Goal: Information Seeking & Learning: Find specific fact

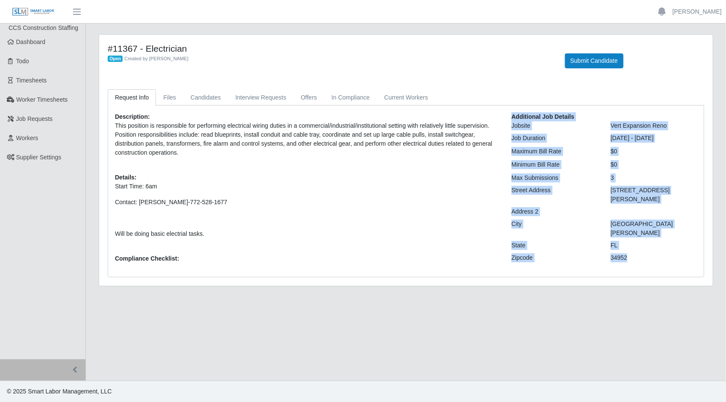
drag, startPoint x: 653, startPoint y: 245, endPoint x: 342, endPoint y: 259, distance: 311.1
click at [342, 259] on div "Description: This position is responsible for performing electrical wiring duti…" at bounding box center [406, 191] width 595 height 158
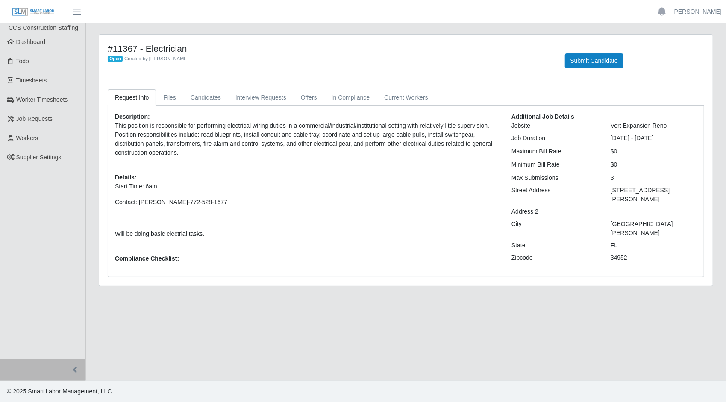
drag, startPoint x: 342, startPoint y: 259, endPoint x: 348, endPoint y: 249, distance: 11.5
click at [348, 249] on div "Description: This position is responsible for performing electrical wiring duti…" at bounding box center [307, 191] width 397 height 158
drag, startPoint x: 667, startPoint y: 123, endPoint x: 610, endPoint y: 127, distance: 57.0
click at [610, 127] on div "Vert Expansion Reno" at bounding box center [653, 125] width 99 height 9
copy div "Vert Expansion Reno"
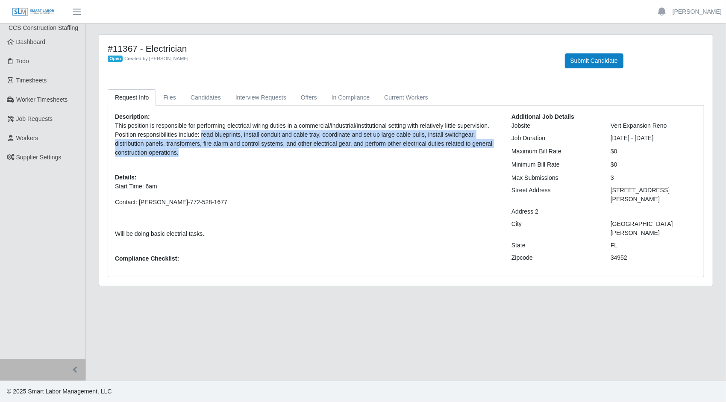
drag, startPoint x: 200, startPoint y: 134, endPoint x: 491, endPoint y: 155, distance: 291.4
click at [491, 155] on p "This position is responsible for performing electrical wiring duties in a comme…" at bounding box center [307, 139] width 384 height 36
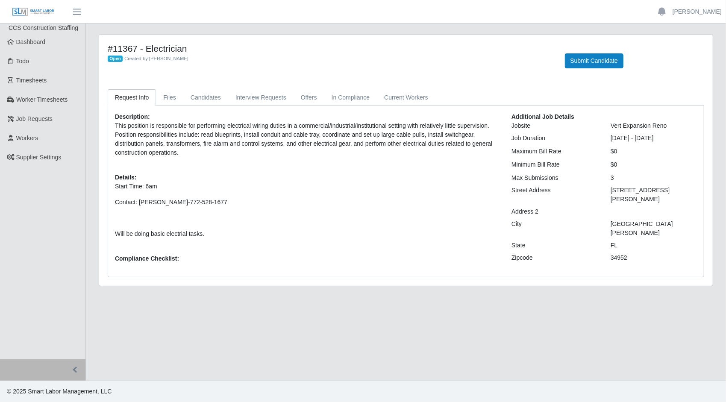
drag, startPoint x: 491, startPoint y: 155, endPoint x: 377, endPoint y: 170, distance: 115.1
click at [377, 170] on div "Description: This position is responsible for performing electrical wiring duti…" at bounding box center [307, 191] width 397 height 158
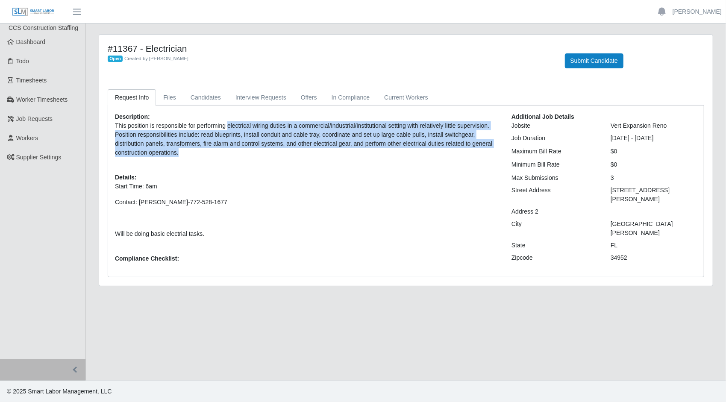
drag, startPoint x: 232, startPoint y: 153, endPoint x: 228, endPoint y: 126, distance: 26.8
click at [228, 126] on p "This position is responsible for performing electrical wiring duties in a comme…" at bounding box center [307, 139] width 384 height 36
copy p "electrical wiring duties in a commercial/industrial/institutional setting with …"
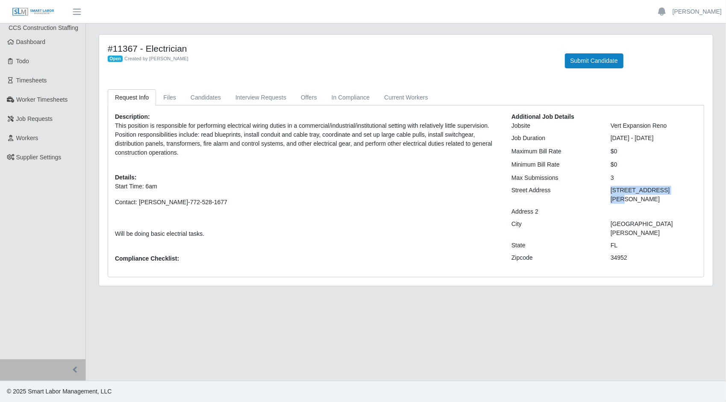
drag, startPoint x: 666, startPoint y: 186, endPoint x: 612, endPoint y: 192, distance: 54.5
click at [612, 192] on div "[STREET_ADDRESS][PERSON_NAME]" at bounding box center [653, 195] width 99 height 18
copy div "[STREET_ADDRESS][PERSON_NAME]"
drag, startPoint x: 136, startPoint y: 48, endPoint x: 98, endPoint y: 44, distance: 38.2
click at [98, 44] on div "#11367 - Electrician Open Created by [PERSON_NAME] Submit Candidate Request Inf…" at bounding box center [406, 165] width 628 height 262
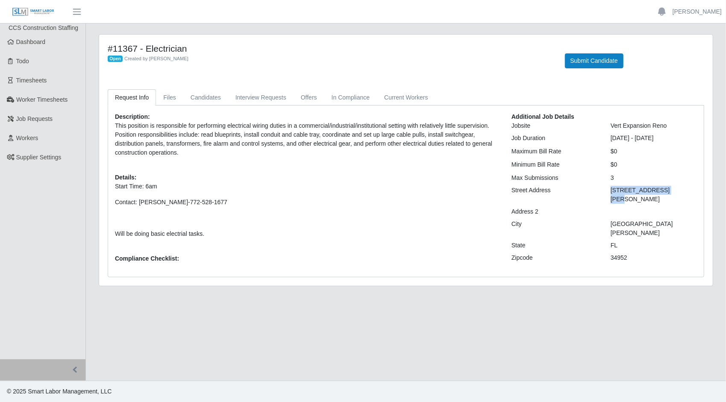
copy h4 "#11367"
drag, startPoint x: 229, startPoint y: 198, endPoint x: 138, endPoint y: 202, distance: 90.7
click at [138, 202] on p "Contact: [PERSON_NAME]-772-528-1677" at bounding box center [307, 202] width 384 height 9
copy p "[PERSON_NAME]-772-528-1677"
